Goal: Check status: Verify the current state of an ongoing process or item

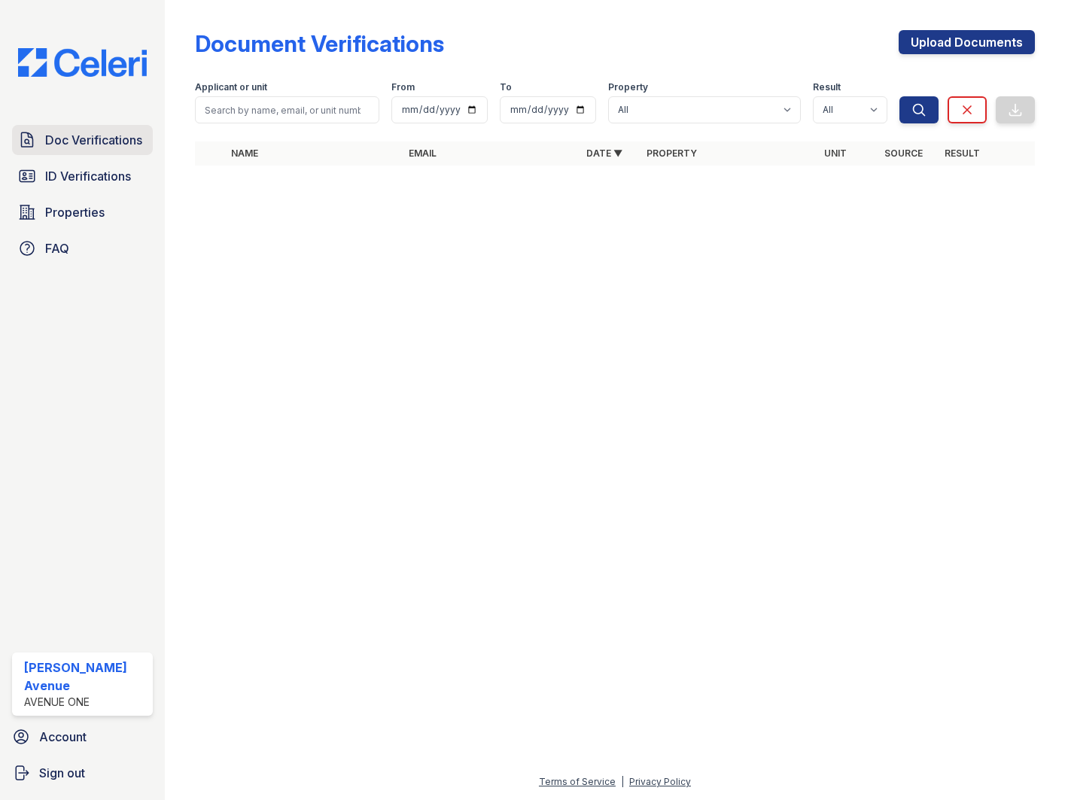
click at [107, 144] on span "Doc Verifications" at bounding box center [93, 140] width 97 height 18
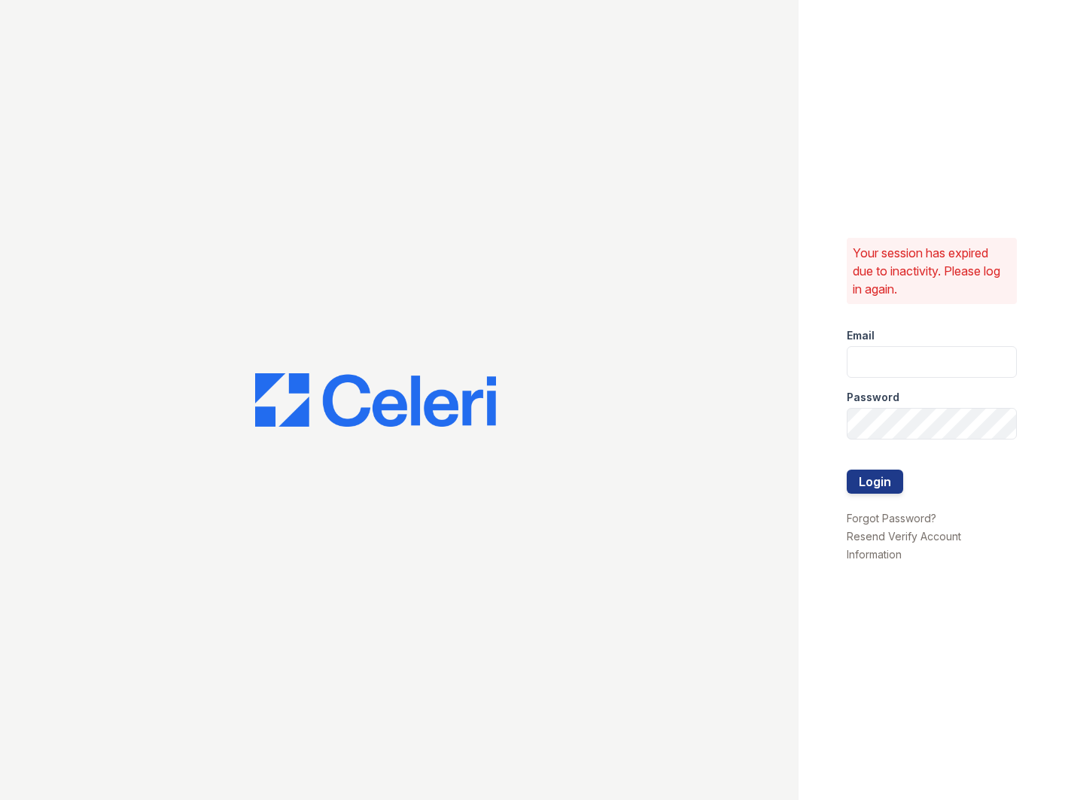
type input "apps2@av1m.com"
click at [865, 479] on button "Login" at bounding box center [875, 482] width 56 height 24
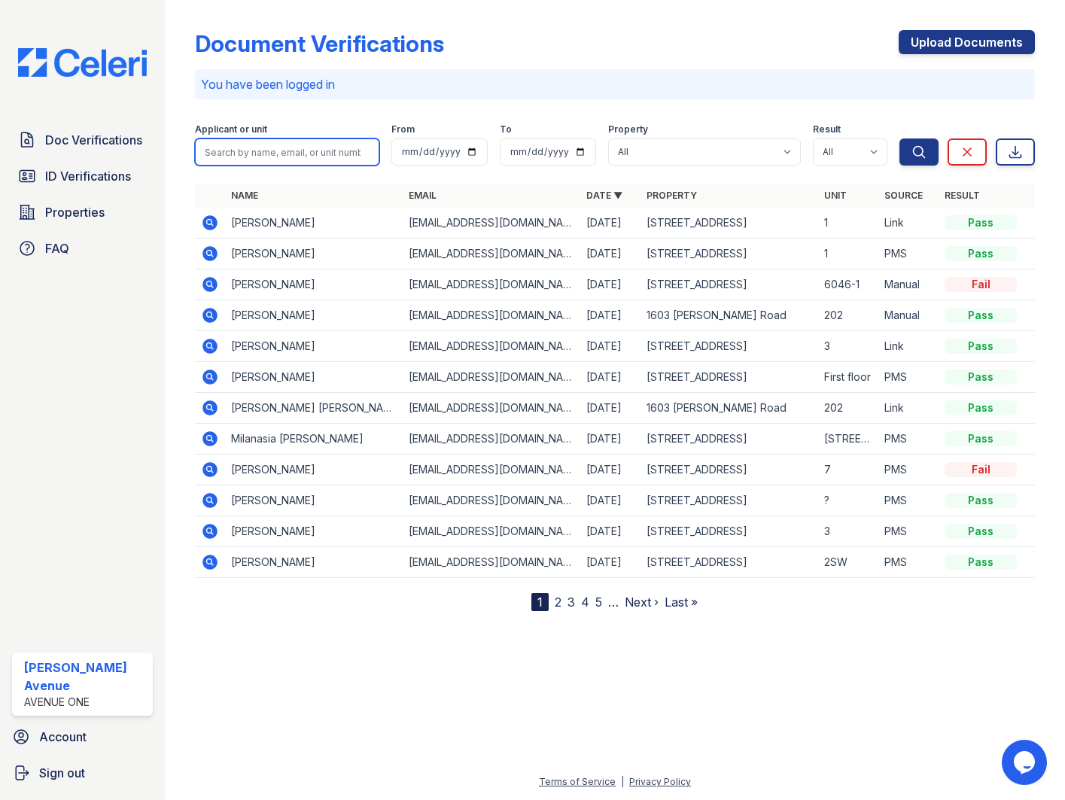
click at [270, 152] on input "search" at bounding box center [287, 151] width 184 height 27
type input "[PERSON_NAME]"
click at [899, 138] on button "Search" at bounding box center [918, 151] width 39 height 27
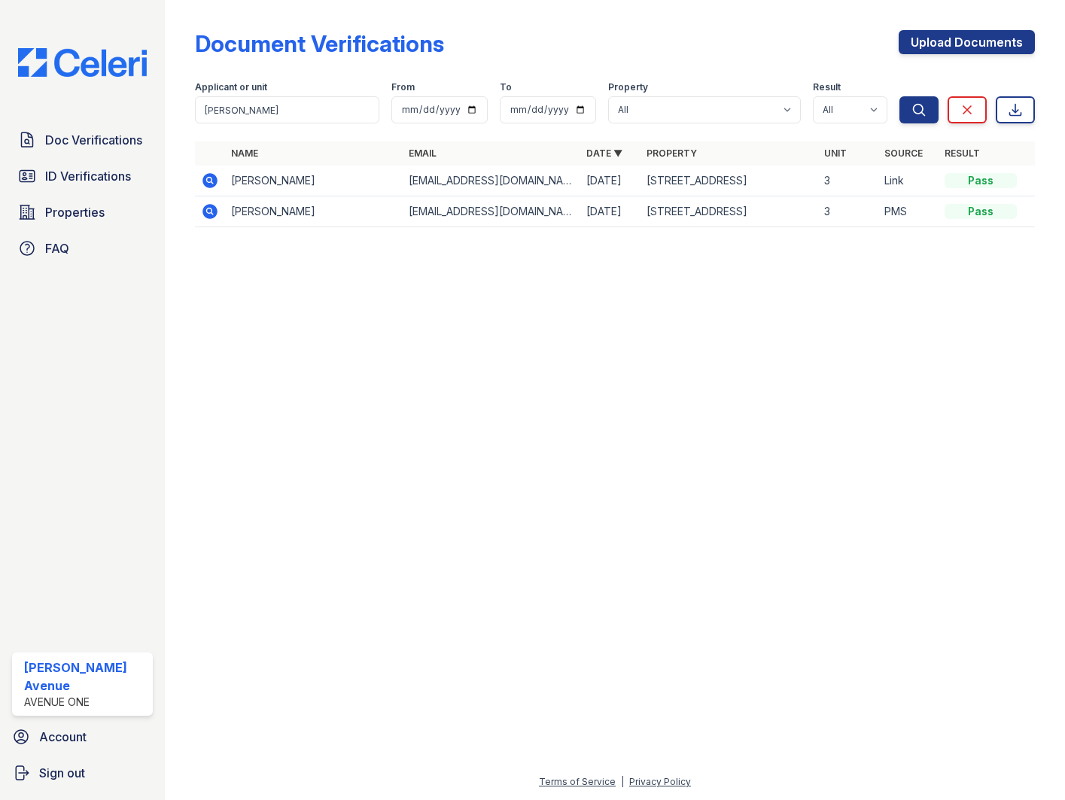
click at [211, 184] on icon at bounding box center [209, 180] width 15 height 15
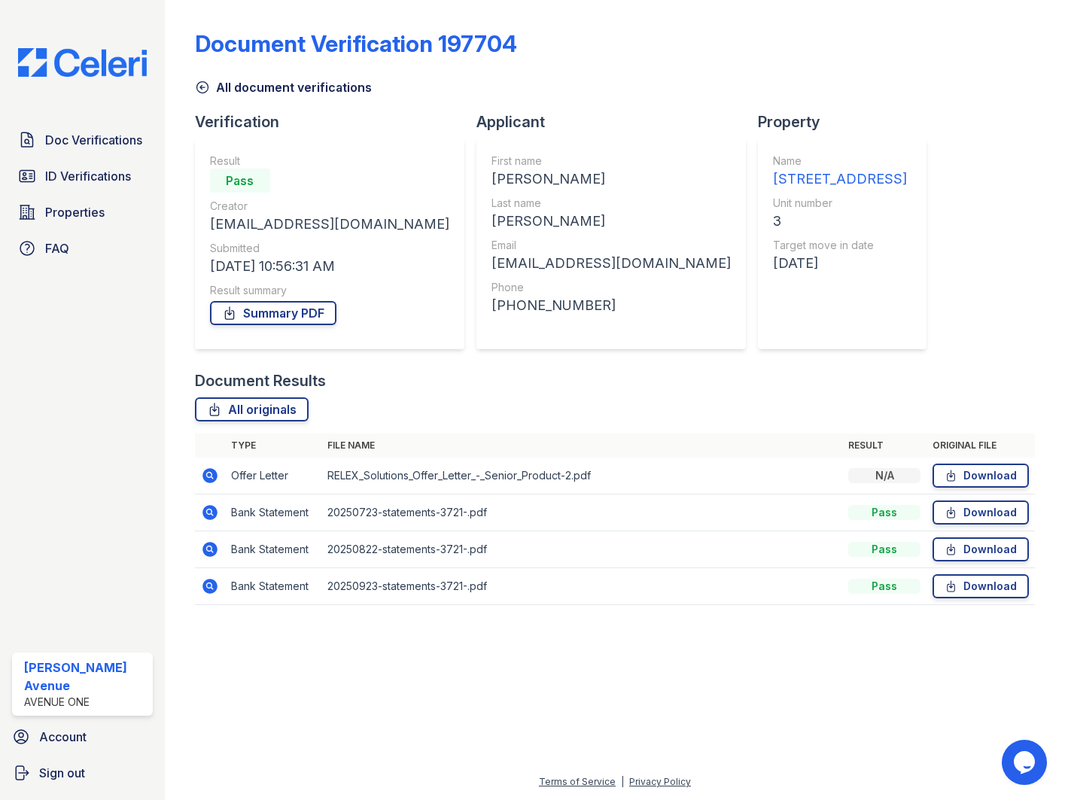
click at [210, 477] on icon at bounding box center [210, 476] width 18 height 18
